Goal: Book appointment/travel/reservation

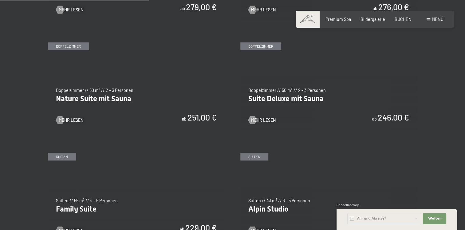
scroll to position [543, 0]
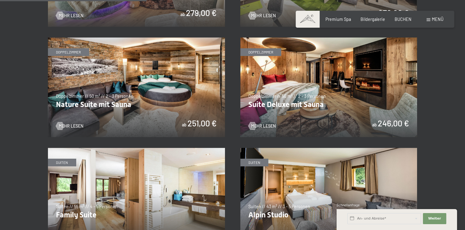
click at [100, 103] on img at bounding box center [136, 88] width 177 height 100
click at [286, 86] on img at bounding box center [329, 88] width 177 height 100
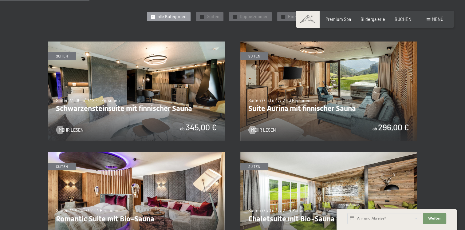
scroll to position [318, 0]
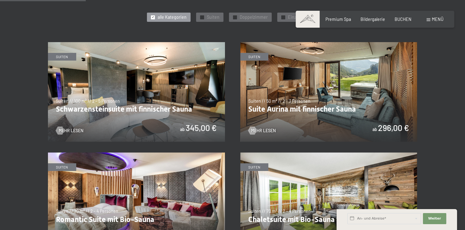
click at [307, 89] on img at bounding box center [329, 92] width 177 height 100
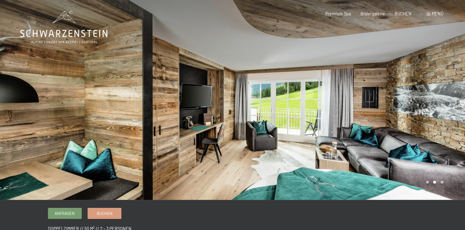
click at [310, 103] on div at bounding box center [349, 100] width 233 height 200
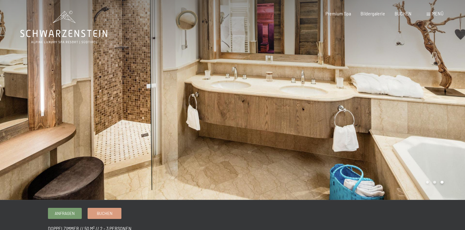
click at [310, 103] on div at bounding box center [349, 100] width 233 height 200
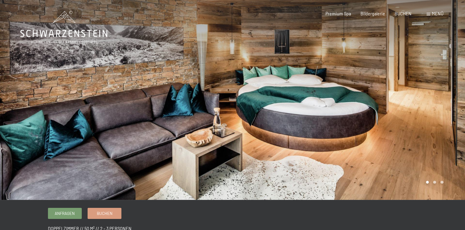
click at [310, 103] on div at bounding box center [349, 100] width 233 height 200
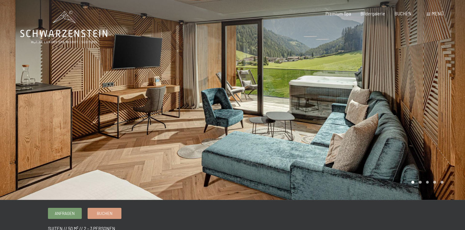
click at [233, 99] on div at bounding box center [349, 100] width 233 height 200
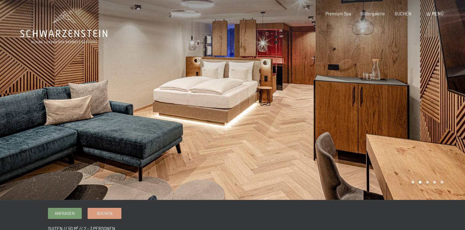
click at [276, 118] on div at bounding box center [349, 100] width 233 height 200
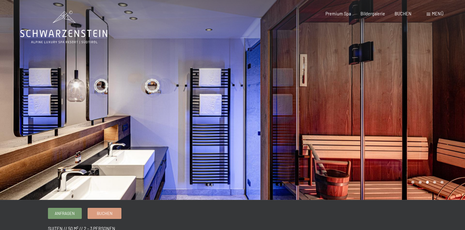
click at [276, 118] on div at bounding box center [349, 100] width 233 height 200
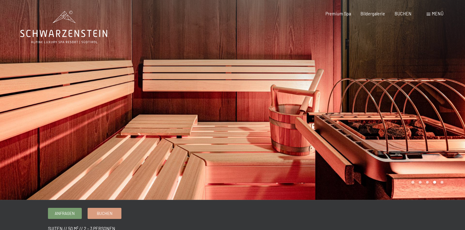
click at [276, 118] on div at bounding box center [349, 100] width 233 height 200
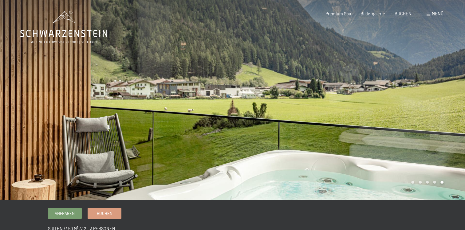
click at [276, 118] on div at bounding box center [349, 100] width 233 height 200
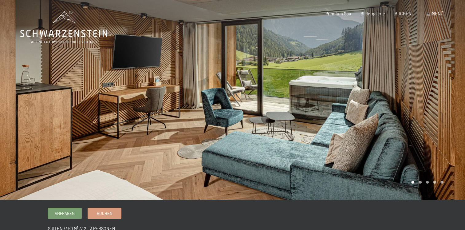
click at [276, 118] on div at bounding box center [349, 100] width 233 height 200
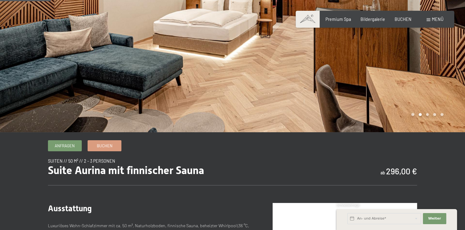
scroll to position [92, 0]
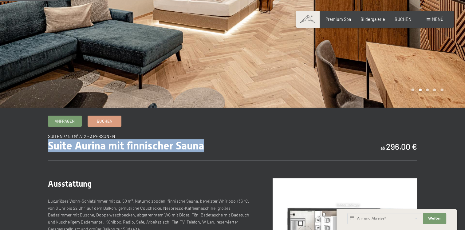
drag, startPoint x: 49, startPoint y: 145, endPoint x: 204, endPoint y: 147, distance: 155.3
click at [204, 147] on span "Suite Aurina mit finnischer Sauna" at bounding box center [126, 145] width 156 height 13
drag, startPoint x: 204, startPoint y: 147, endPoint x: 192, endPoint y: 144, distance: 12.0
copy span "Suite Aurina mit finnischer Sauna"
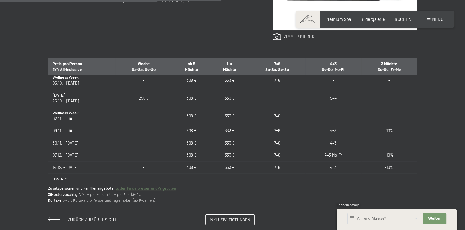
scroll to position [0, 0]
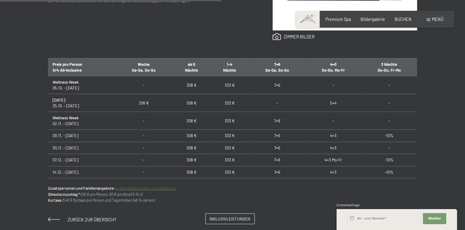
click at [232, 219] on span "Inklusivleistungen" at bounding box center [230, 219] width 41 height 6
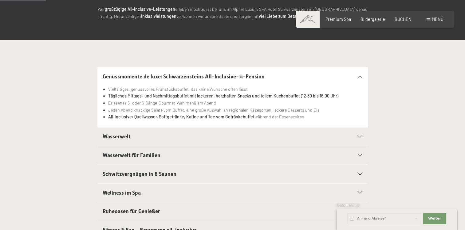
scroll to position [102, 0]
click at [358, 135] on icon at bounding box center [360, 136] width 5 height 3
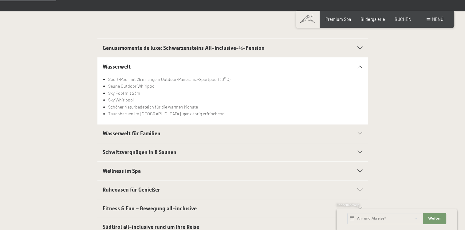
scroll to position [133, 0]
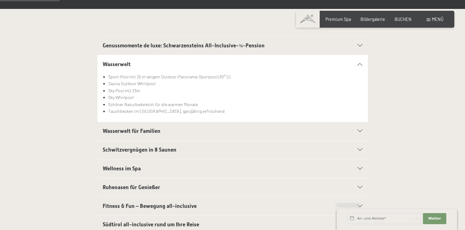
click at [362, 131] on icon at bounding box center [360, 131] width 5 height 3
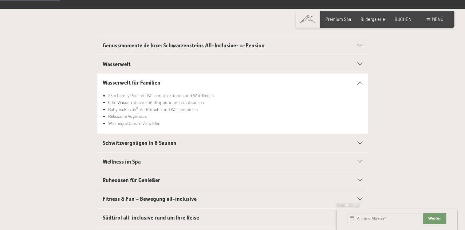
click at [360, 143] on icon at bounding box center [360, 143] width 5 height 3
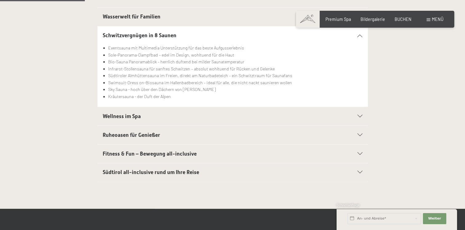
scroll to position [205, 0]
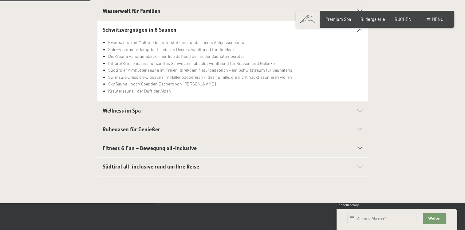
click at [357, 108] on div "Wellness im Spa" at bounding box center [233, 111] width 260 height 18
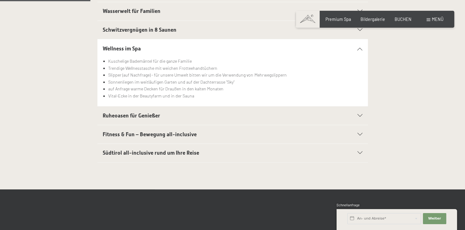
click at [361, 116] on icon at bounding box center [360, 115] width 5 height 3
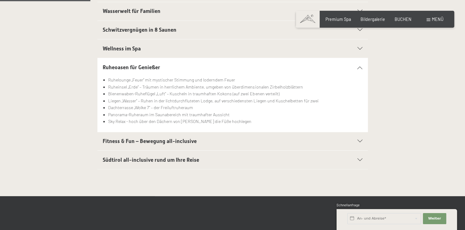
click at [360, 140] on icon at bounding box center [360, 141] width 5 height 3
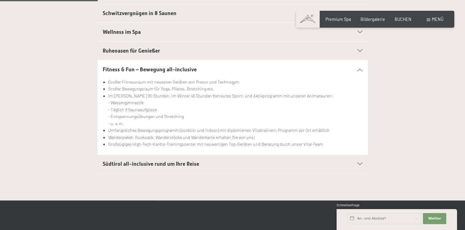
scroll to position [215, 0]
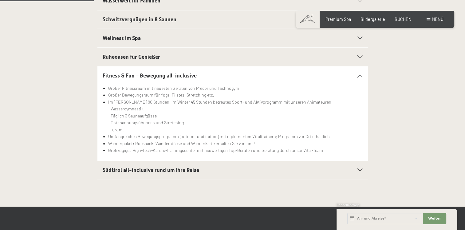
click at [359, 169] on icon at bounding box center [360, 170] width 5 height 3
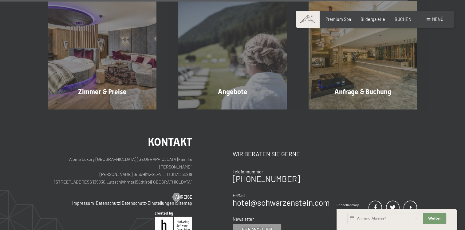
scroll to position [933, 0]
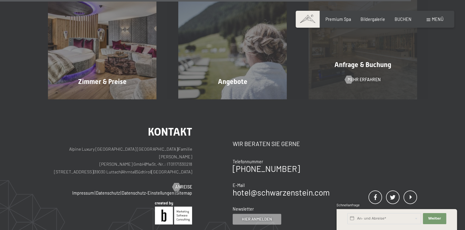
click at [367, 74] on div "Anfrage & Buchung Mehr erfahren" at bounding box center [363, 45] width 130 height 109
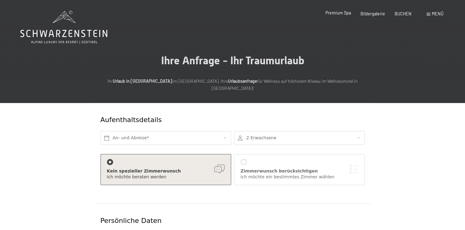
click at [337, 13] on span "Premium Spa" at bounding box center [339, 12] width 26 height 5
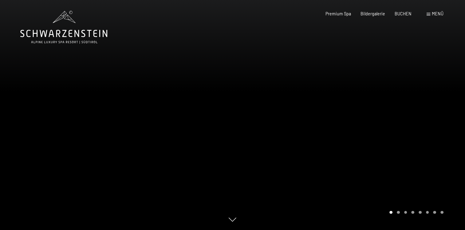
click at [378, 95] on div at bounding box center [349, 115] width 233 height 230
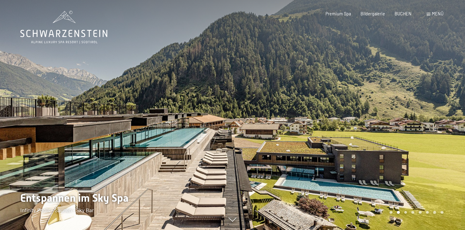
click at [374, 127] on div at bounding box center [349, 115] width 233 height 230
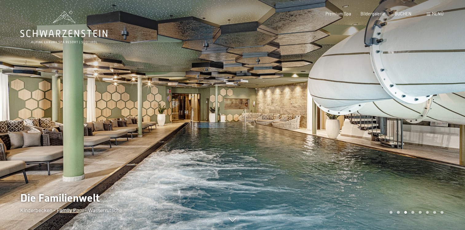
click at [374, 127] on div at bounding box center [349, 115] width 233 height 230
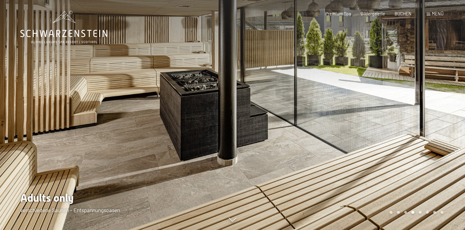
click at [374, 127] on div at bounding box center [349, 115] width 233 height 230
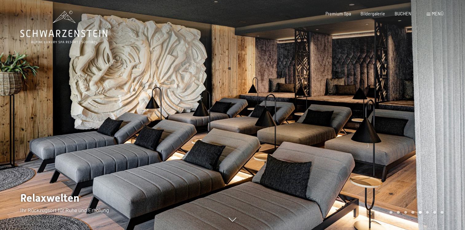
click at [374, 127] on div at bounding box center [349, 115] width 233 height 230
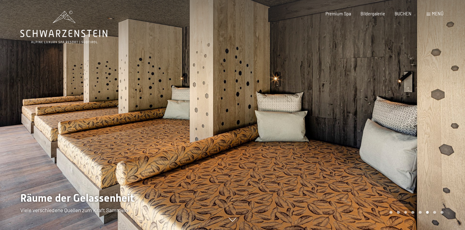
click at [374, 127] on div at bounding box center [349, 115] width 233 height 230
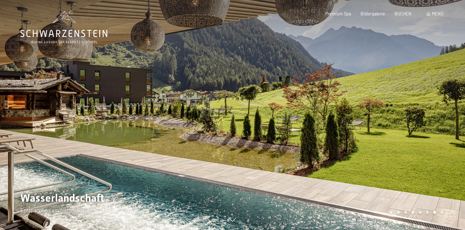
click at [374, 127] on div at bounding box center [349, 115] width 233 height 230
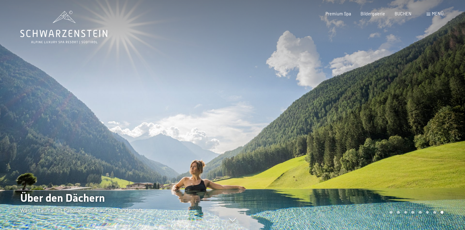
click at [374, 127] on div at bounding box center [349, 115] width 233 height 230
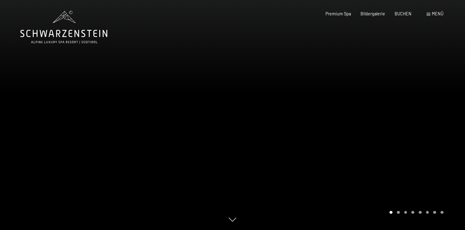
click at [198, 169] on div at bounding box center [116, 115] width 233 height 230
